Goal: Transaction & Acquisition: Book appointment/travel/reservation

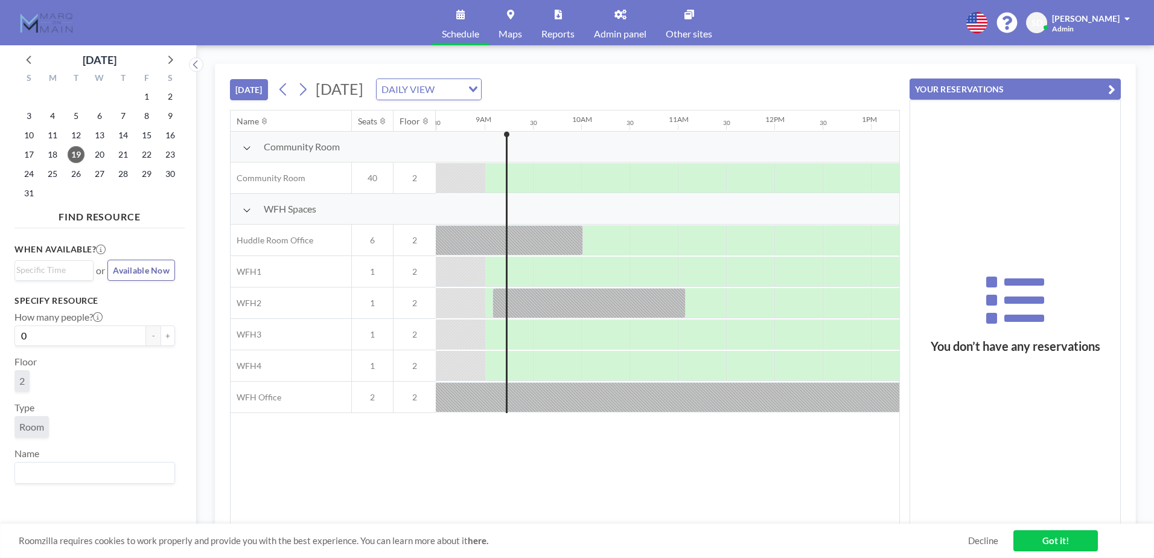
scroll to position [0, 821]
click at [300, 92] on icon at bounding box center [302, 89] width 11 height 18
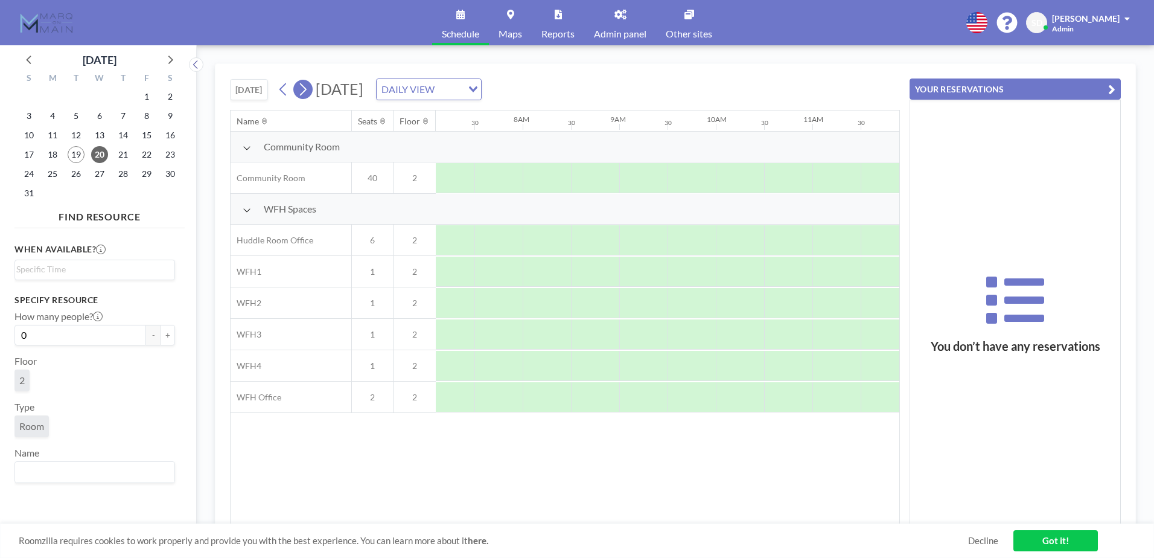
click at [301, 92] on icon at bounding box center [302, 89] width 11 height 18
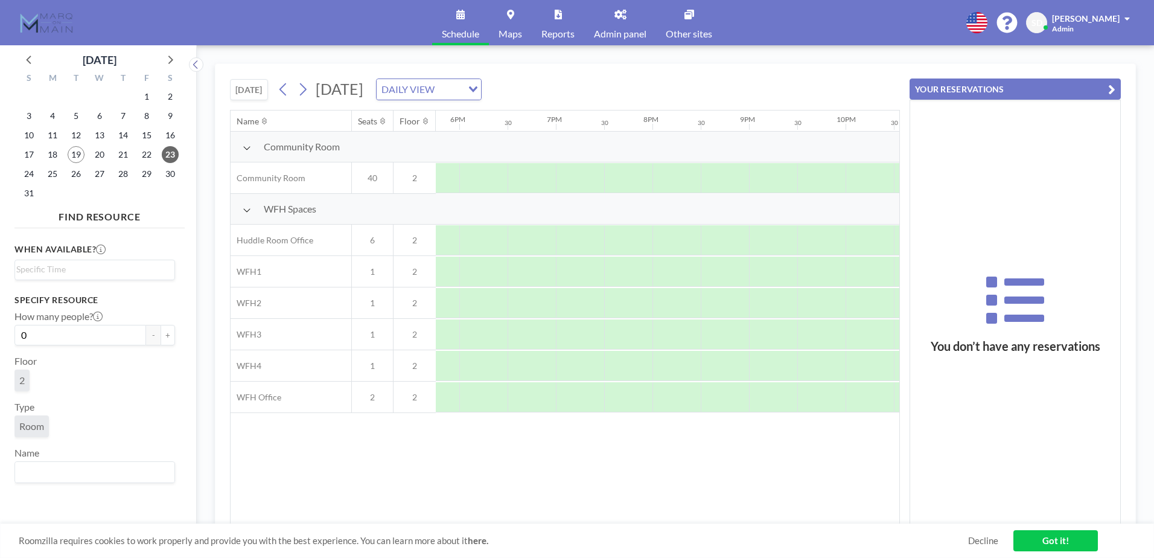
scroll to position [0, 1728]
click at [284, 87] on icon at bounding box center [283, 89] width 11 height 18
click at [308, 148] on span "Community Room" at bounding box center [302, 147] width 76 height 12
click at [247, 147] on icon at bounding box center [247, 148] width 8 height 10
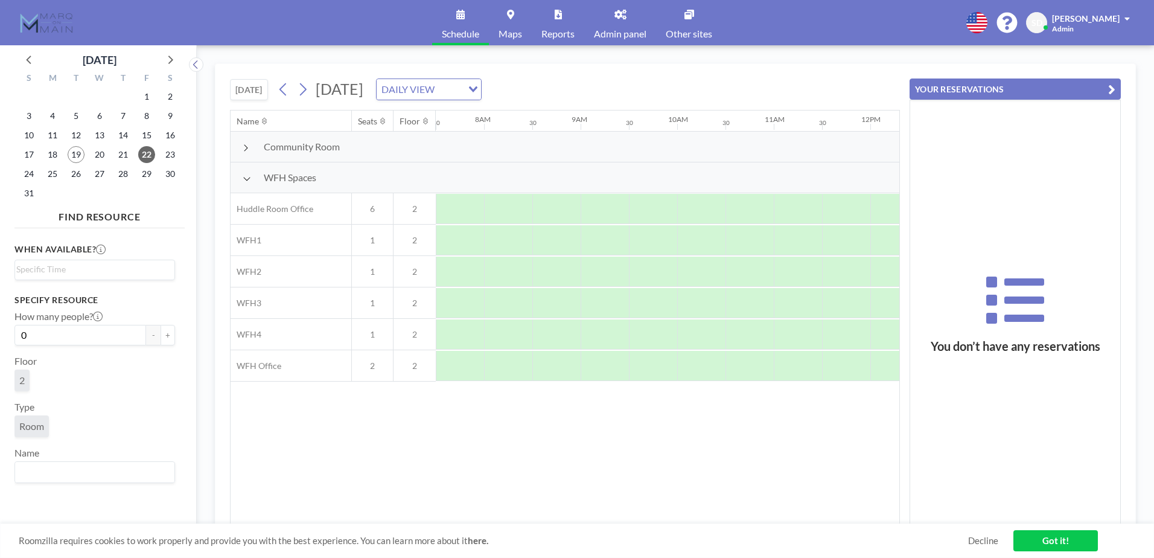
click at [247, 146] on icon at bounding box center [246, 148] width 6 height 10
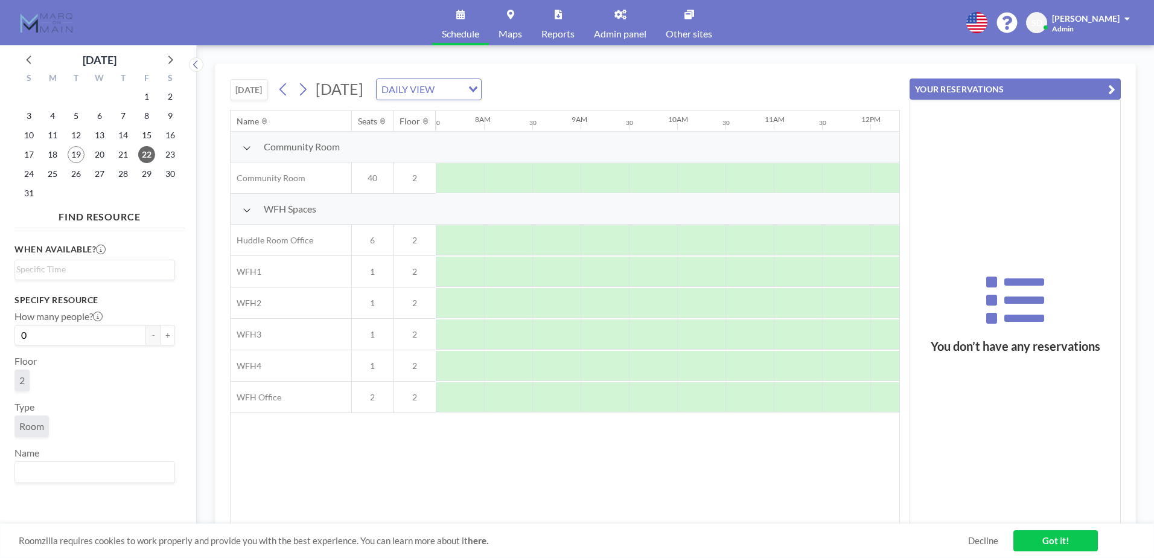
click at [266, 90] on button "[DATE]" at bounding box center [249, 89] width 38 height 21
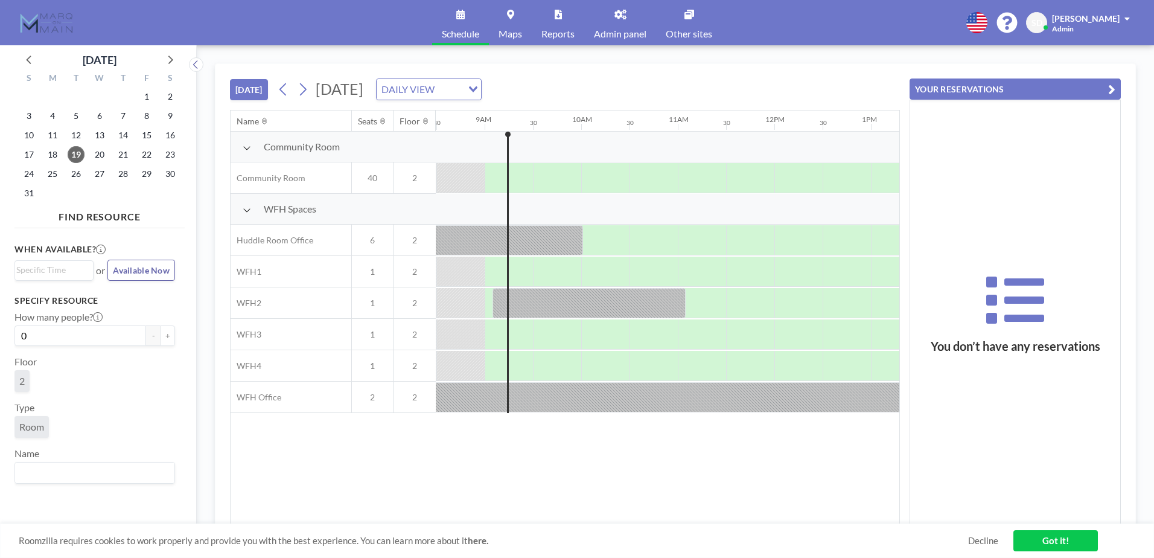
scroll to position [0, 821]
click at [481, 98] on div "DAILY VIEW Loading..." at bounding box center [429, 89] width 104 height 21
click at [561, 124] on li "WEEKLY VIEW" at bounding box center [550, 128] width 103 height 18
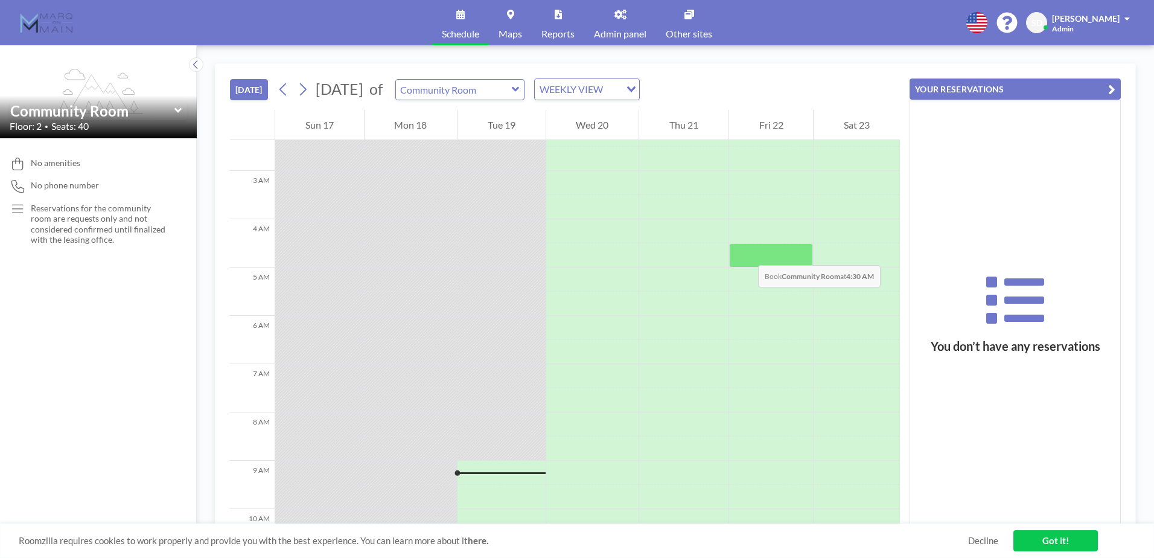
scroll to position [0, 0]
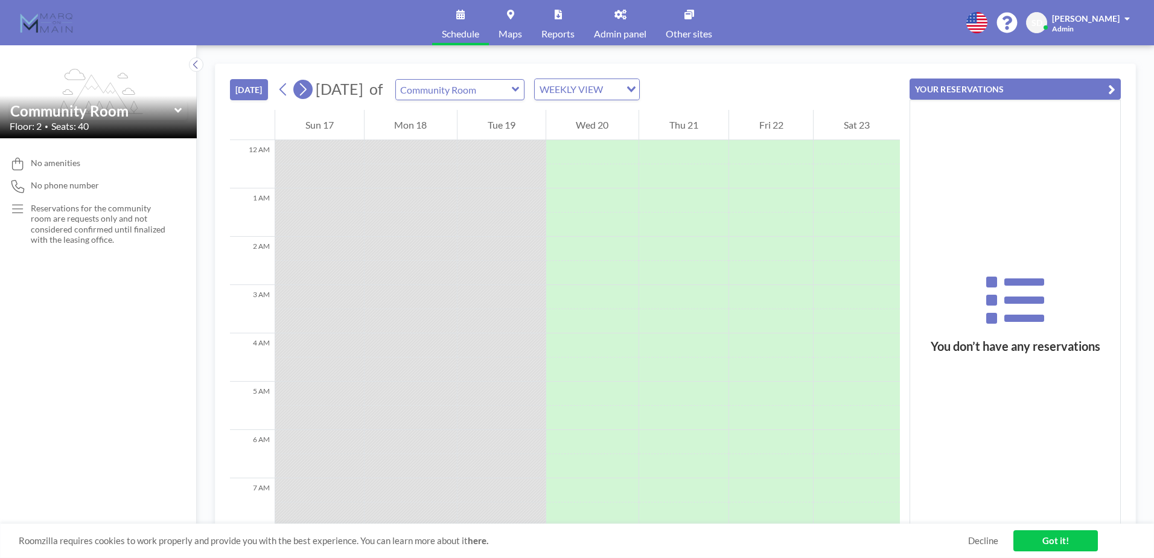
click at [307, 91] on icon at bounding box center [303, 89] width 7 height 13
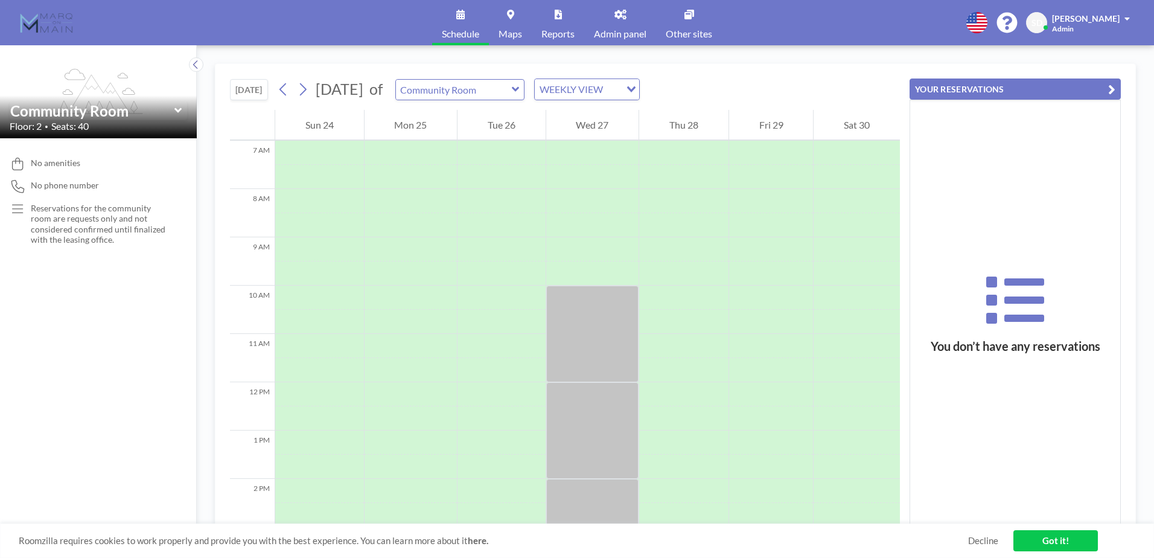
scroll to position [362, 0]
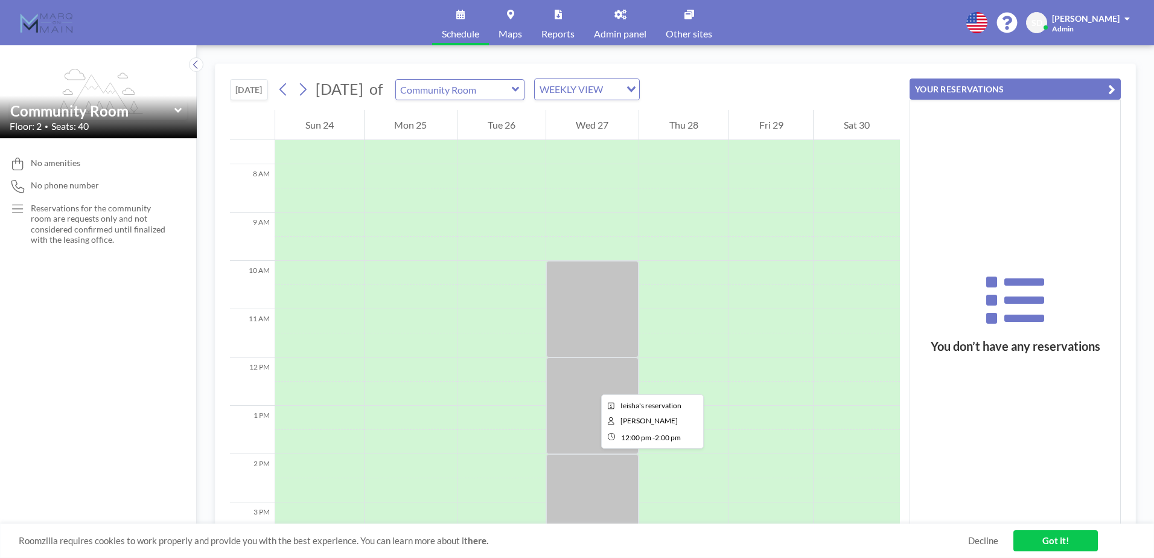
click at [591, 383] on div at bounding box center [592, 405] width 93 height 97
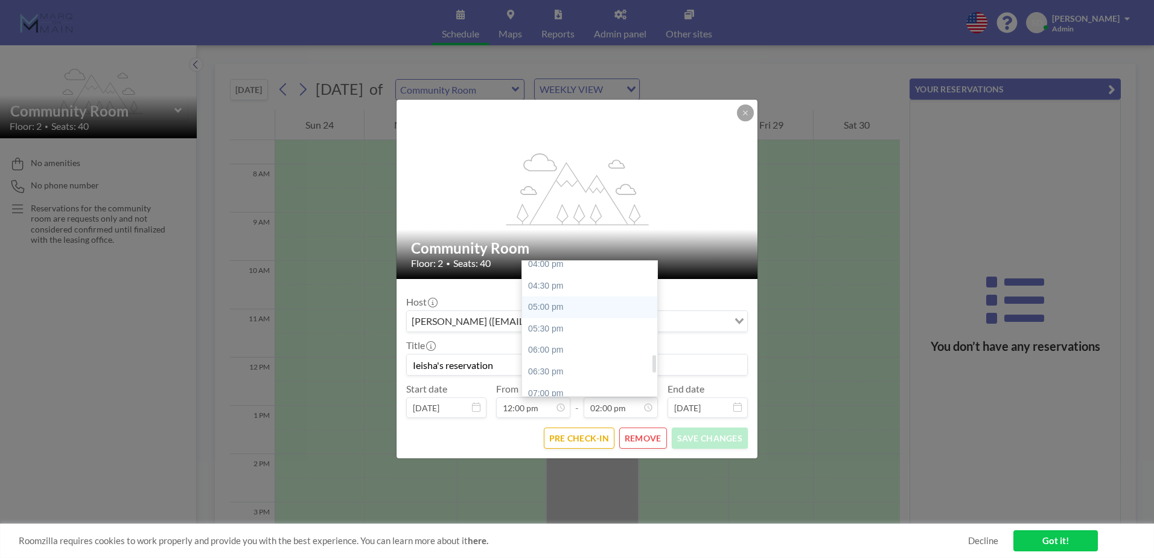
scroll to position [722, 0]
click at [565, 359] on div "07:00 pm" at bounding box center [592, 366] width 141 height 22
type input "07:00 pm"
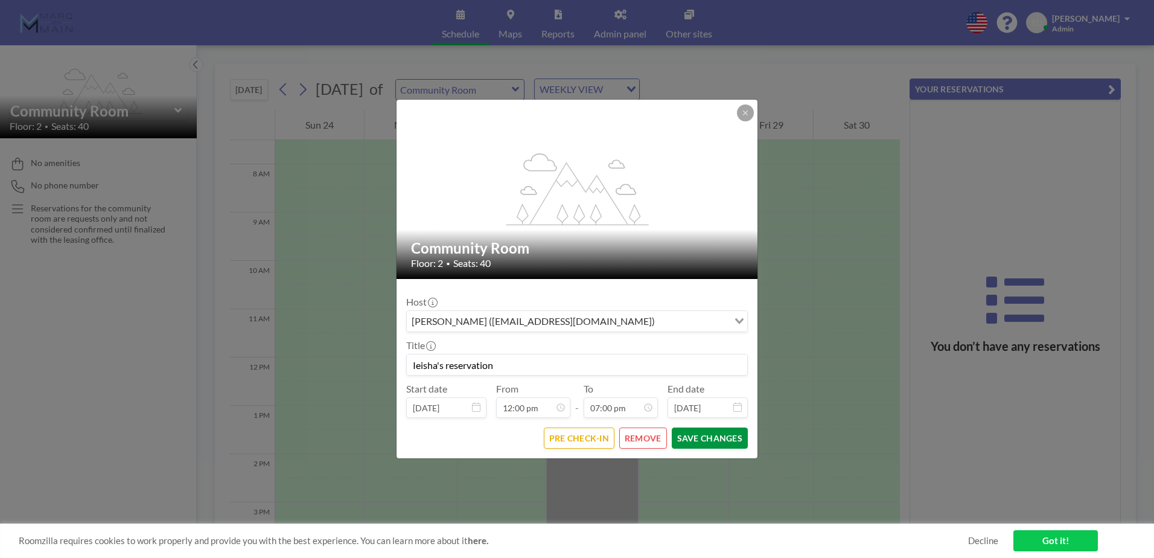
scroll to position [0, 0]
click at [714, 443] on button "SAVE CHANGES" at bounding box center [710, 437] width 76 height 21
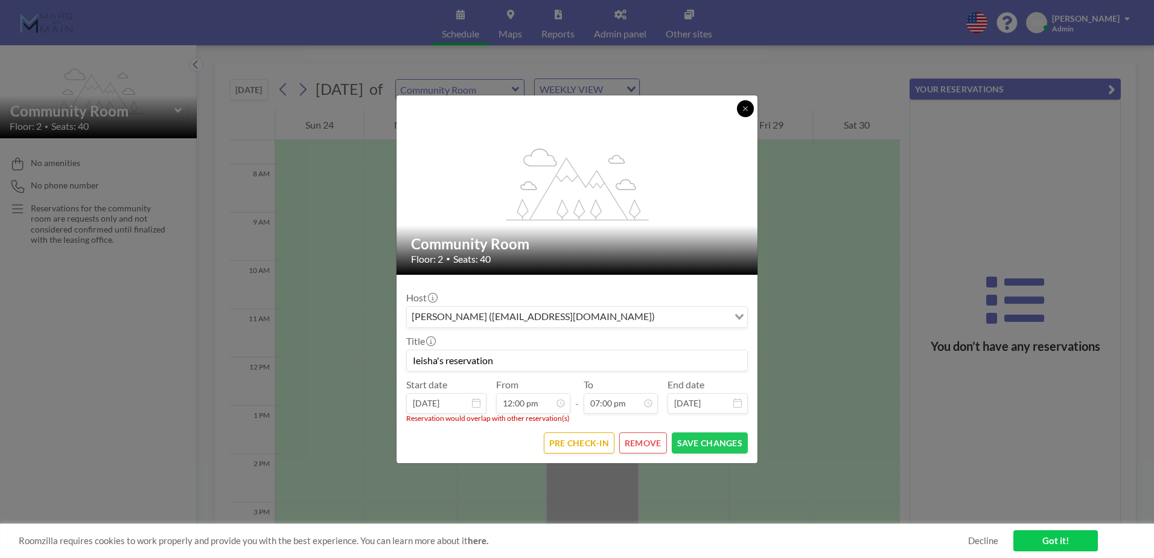
click at [748, 112] on button at bounding box center [745, 108] width 17 height 17
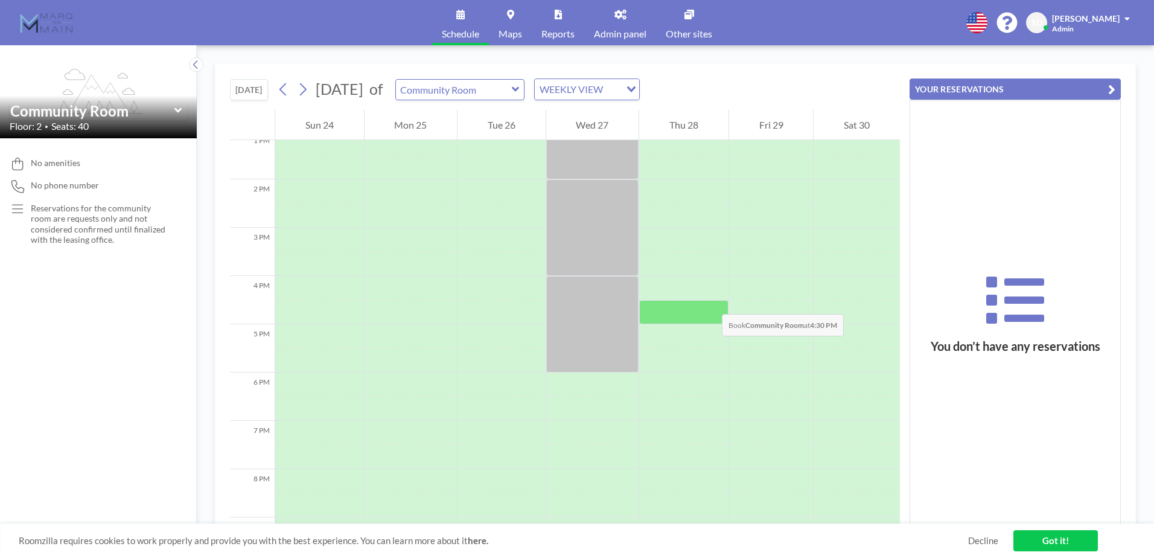
scroll to position [664, 0]
